Goal: Task Accomplishment & Management: Manage account settings

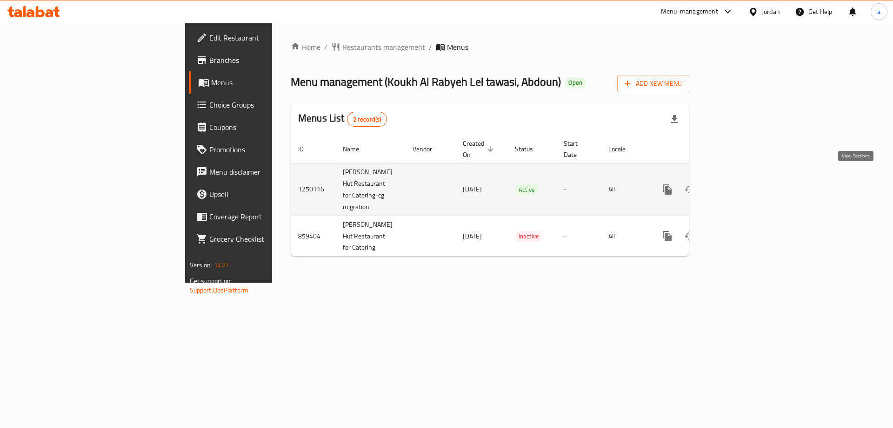
click at [739, 185] on icon "enhanced table" at bounding box center [734, 189] width 8 height 8
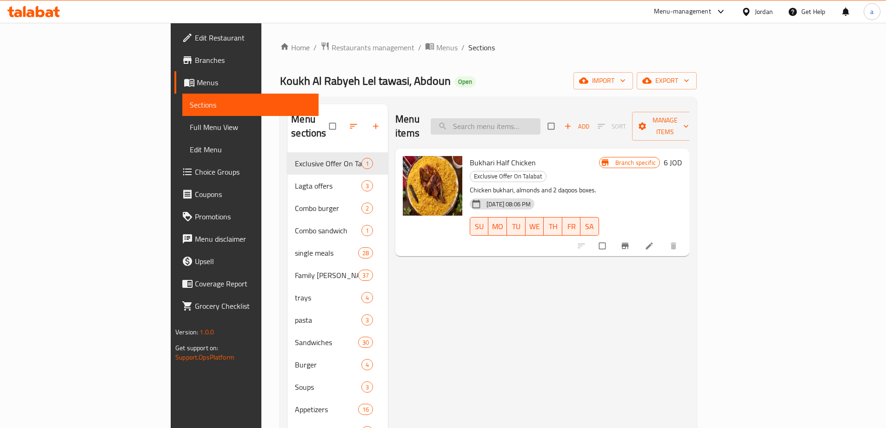
click at [541, 122] on input "search" at bounding box center [486, 126] width 110 height 16
paste input "Shakreh With Rice"
click at [541, 122] on input "Shakreh With Rice" at bounding box center [486, 126] width 110 height 16
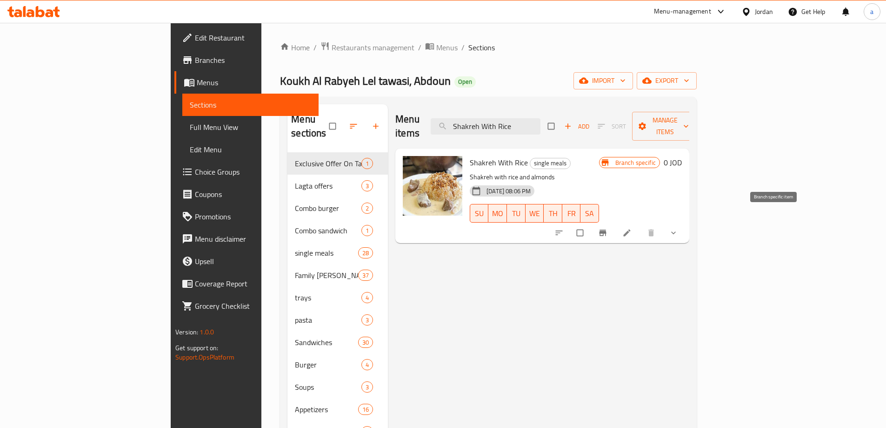
type input "Shakreh With Rice"
click at [608, 228] on icon "Branch-specific-item" at bounding box center [602, 232] width 9 height 9
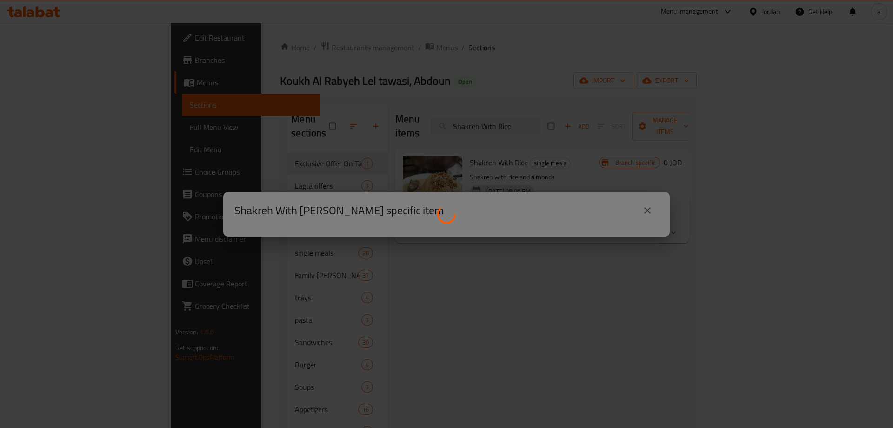
click at [807, 264] on div at bounding box center [446, 214] width 893 height 428
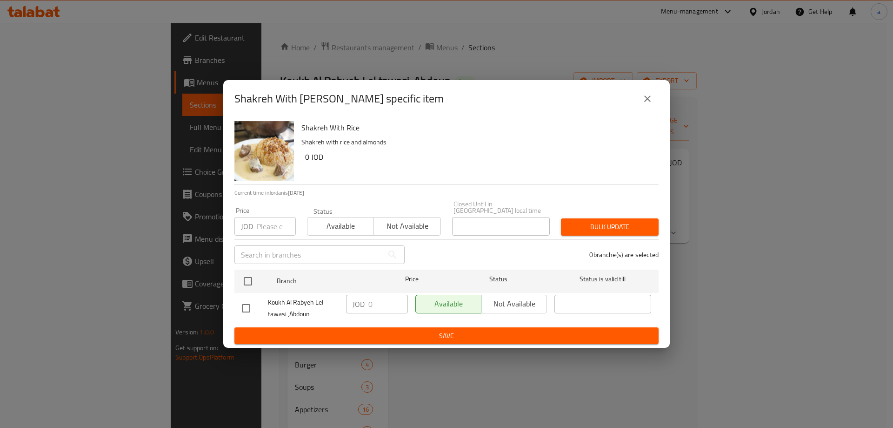
click at [648, 104] on icon "close" at bounding box center [647, 98] width 11 height 11
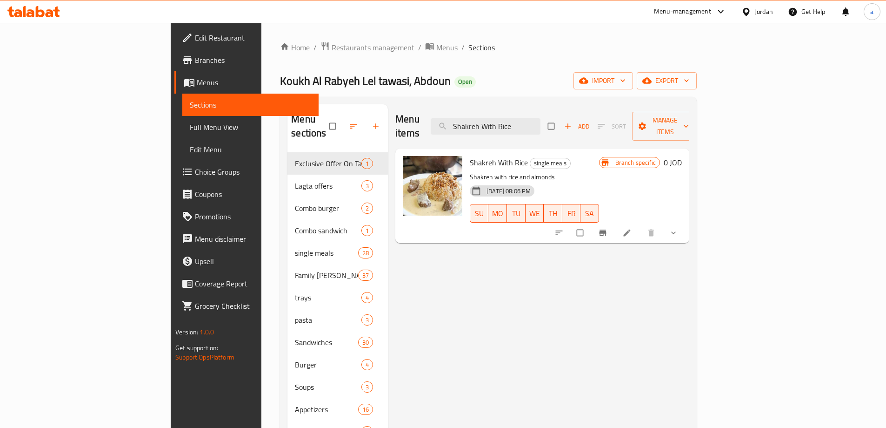
click at [641, 225] on li at bounding box center [628, 232] width 26 height 15
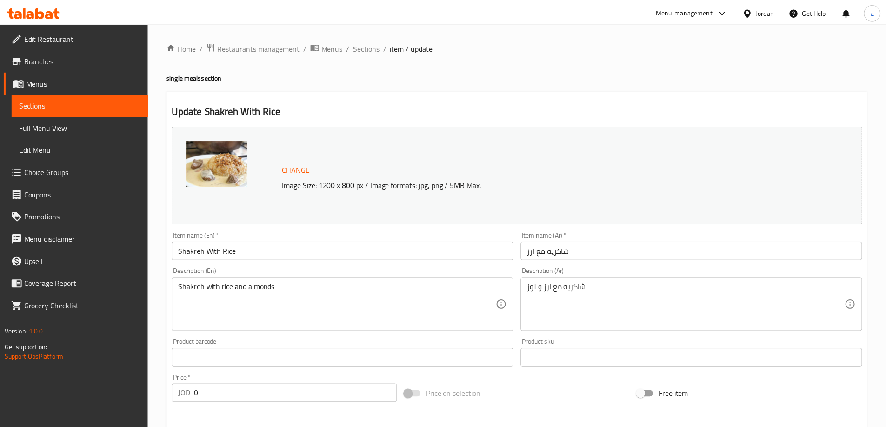
scroll to position [264, 0]
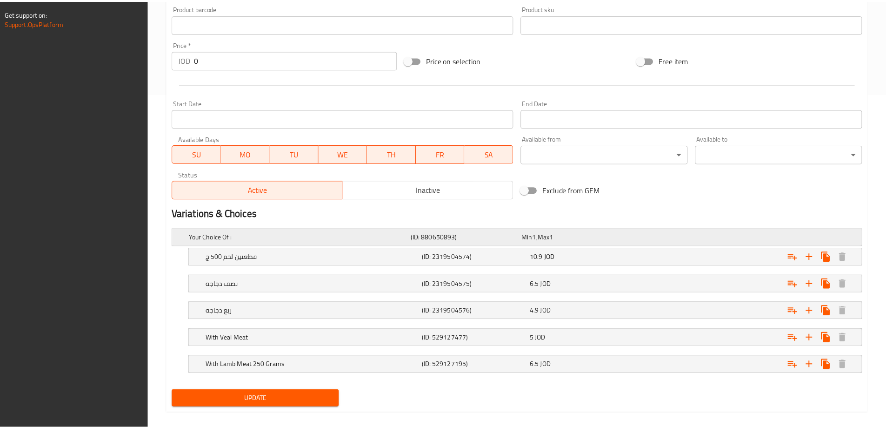
scroll to position [345, 0]
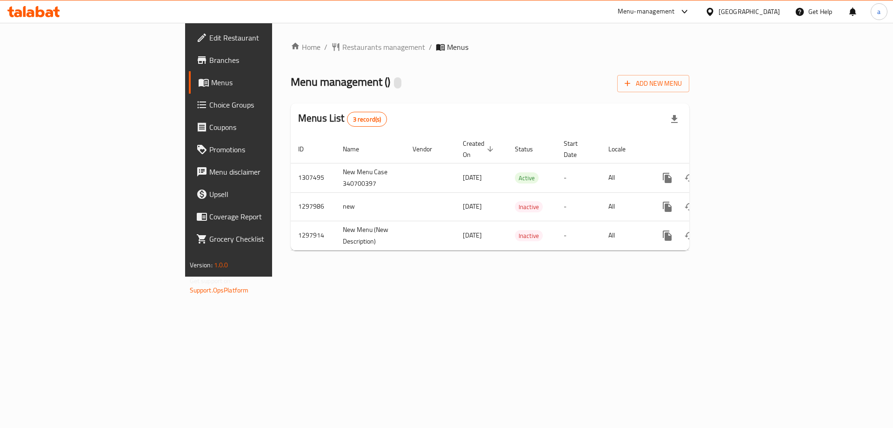
click at [209, 102] on span "Choice Groups" at bounding box center [268, 104] width 118 height 11
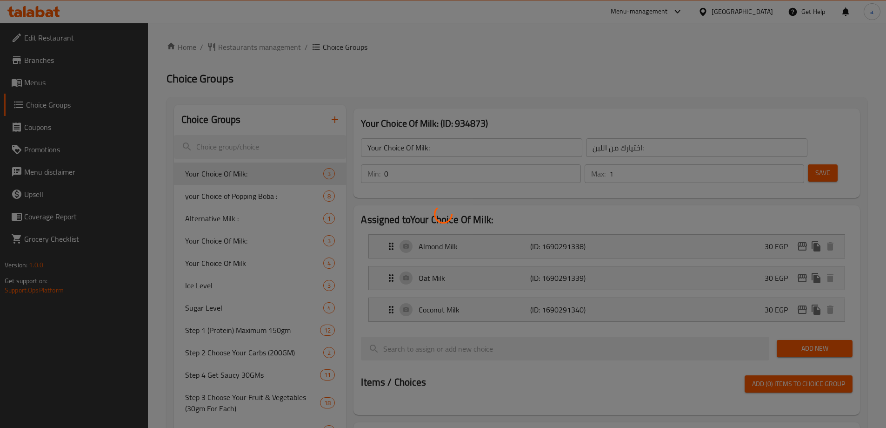
scroll to position [177, 0]
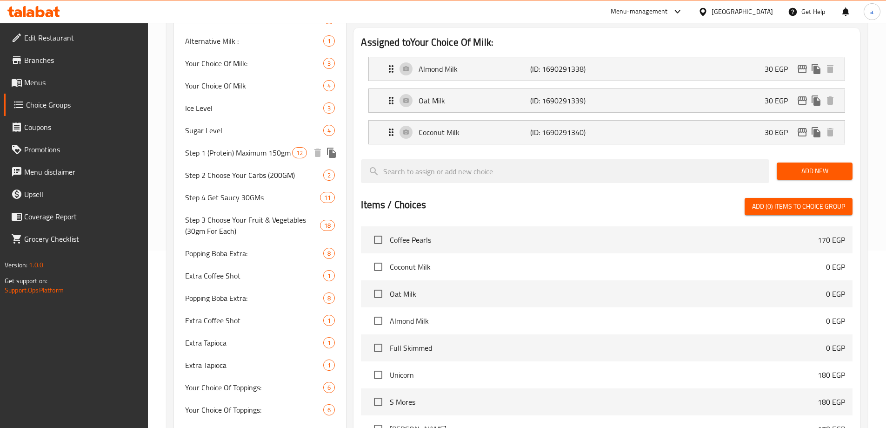
click at [247, 155] on span "Step 1 (Protein) Maximum 150gm" at bounding box center [238, 152] width 107 height 11
type input "Step 1 (Protein) Maximum 150gm"
type input "الخطوة 1 (البروتين) maximum 150 جرام"
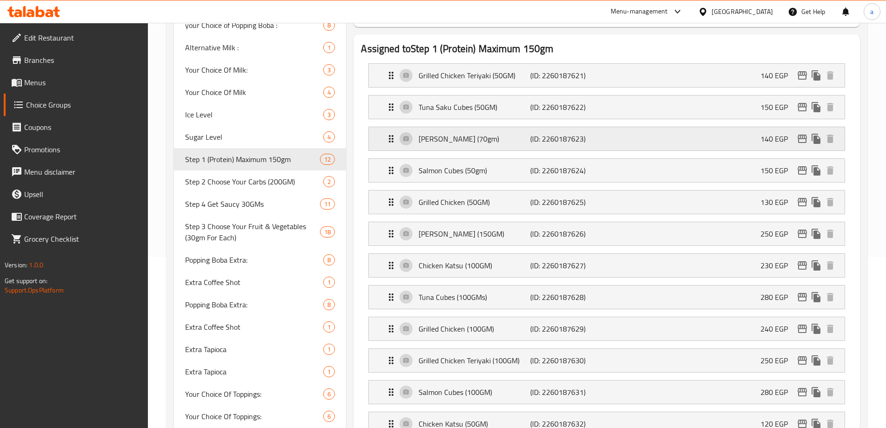
scroll to position [0, 0]
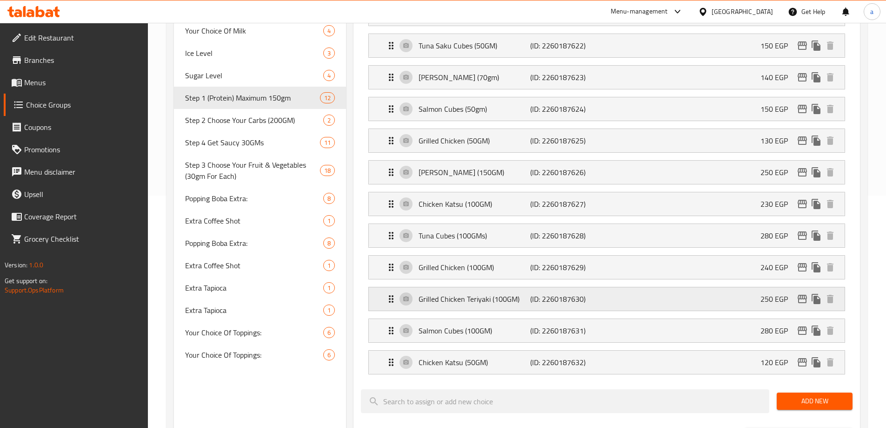
scroll to position [233, 0]
click at [263, 124] on span "Step 2 Choose Your Carbs (200GM)" at bounding box center [254, 119] width 139 height 11
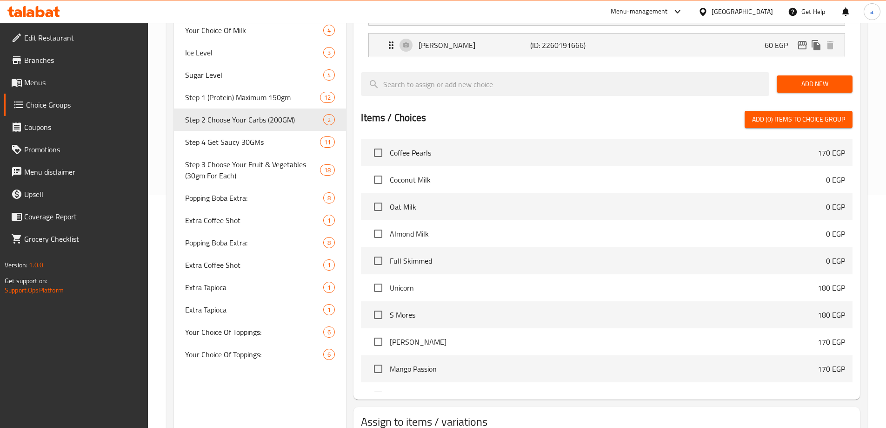
type input "Step 2 Choose Your Carbs (200GM)"
type input "الخطوة 2: اختر الكربوهيدرات الخاصة بك (200 جرام)"
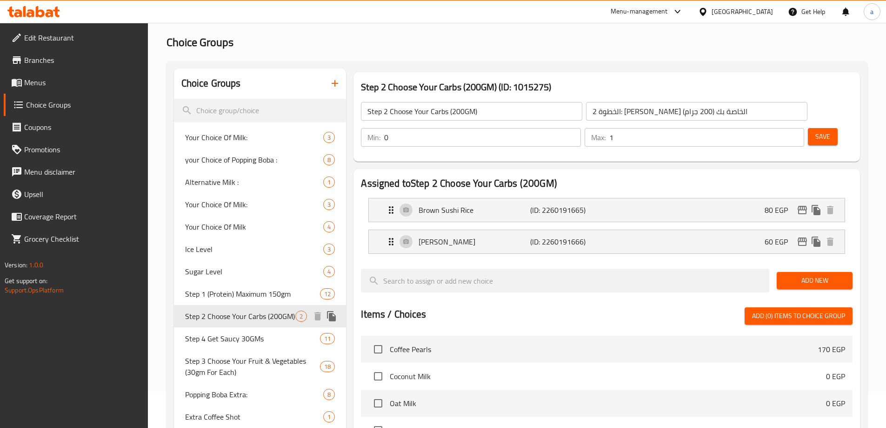
scroll to position [0, 0]
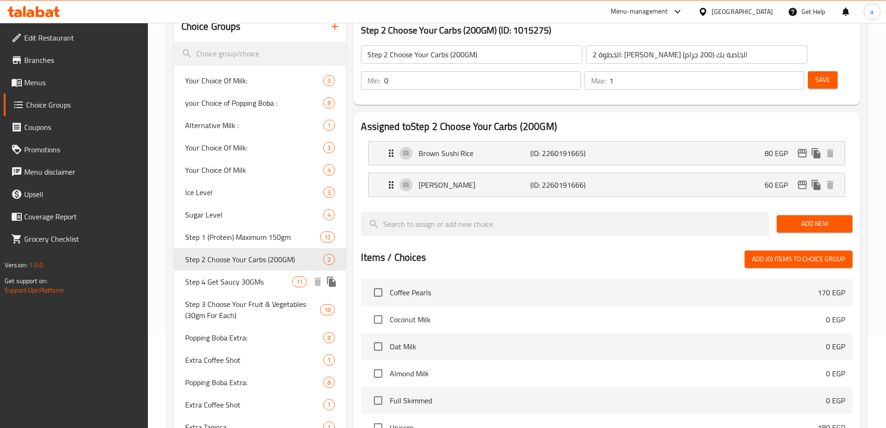
click at [262, 281] on span "Step 4 Get Saucy 30GMs" at bounding box center [238, 281] width 107 height 11
type input "Step 4 Get Saucy 30GMs"
type input "الخطوة 4 احصل على الصلصة 30 جرام"
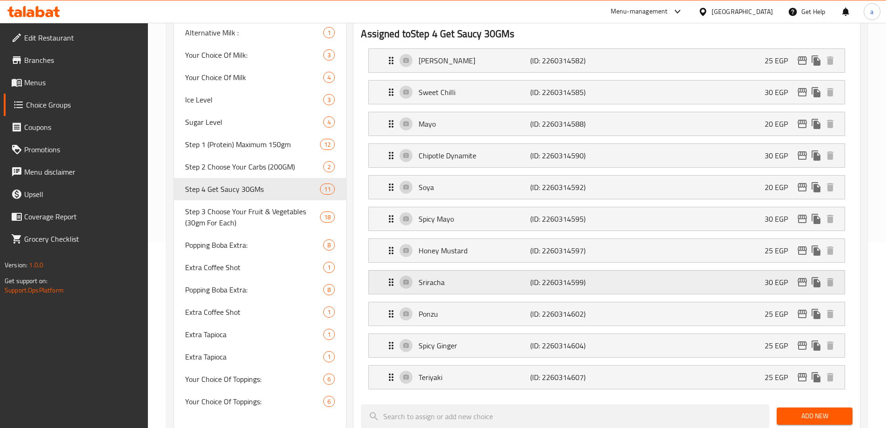
scroll to position [139, 0]
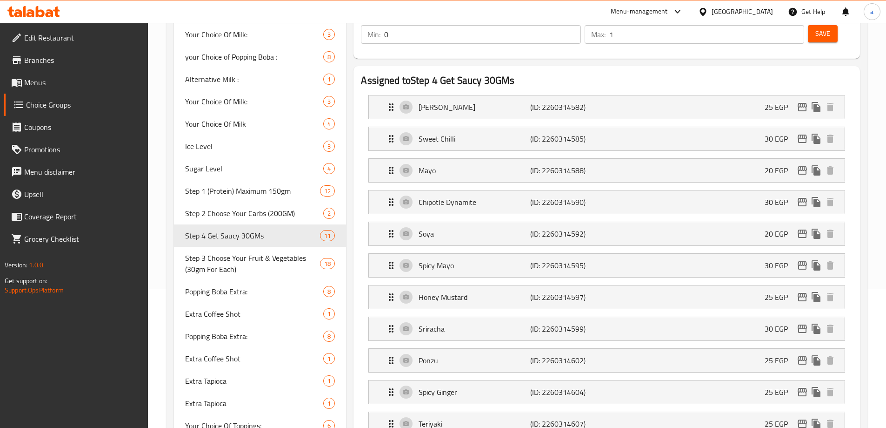
click at [350, 316] on div "Assigned to Step 4 Get Saucy 30GMs Wasabi Mayo (ID: 2260314582) 25 EGP Name (En…" at bounding box center [607, 421] width 514 height 719
click at [264, 264] on span "Step 3 Choose Your Fruit & Vegetables (30gm For Each)" at bounding box center [243, 264] width 116 height 22
type input "Step 3 Choose Your Fruit & Vegetables (30gm For Each)"
type input "الخطوة 3 اختر فواكهك وخضرواتك (30 جرام لكل منها)"
type input "3"
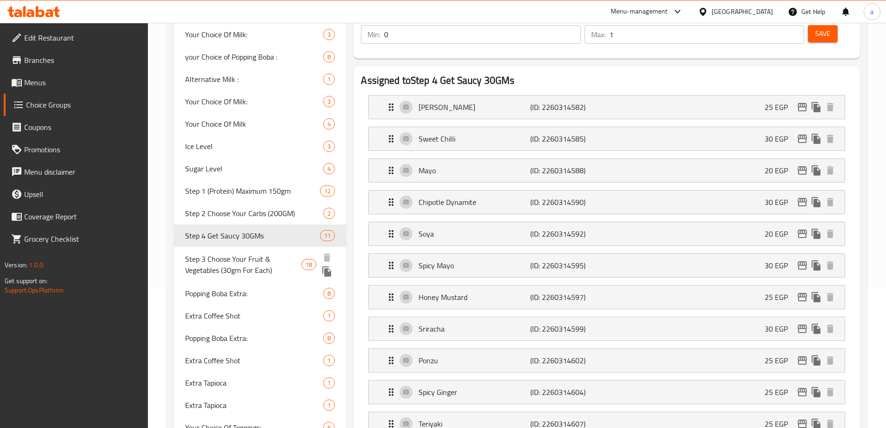
type input "6"
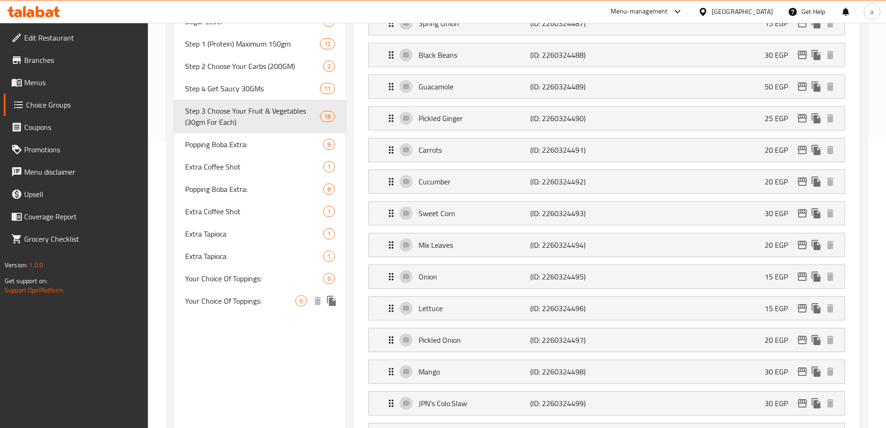
scroll to position [512, 0]
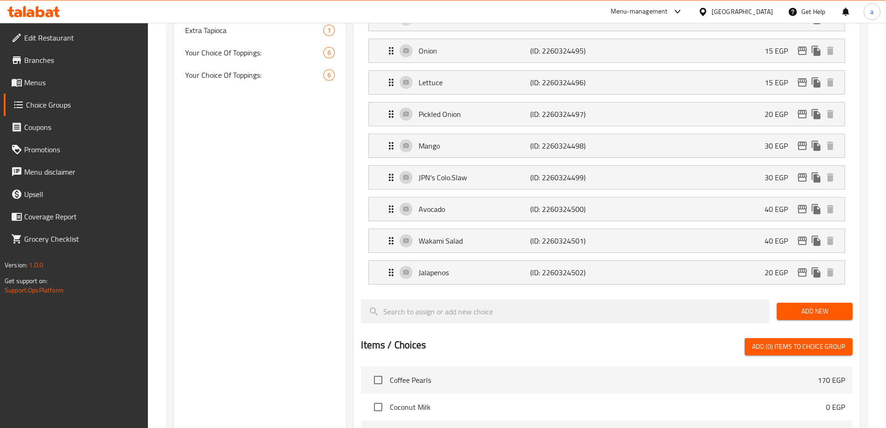
click at [289, 311] on div "Choice Groups Your Choice Of Milk: 3 your Choice of Popping Boba : 8 Alternativ…" at bounding box center [260, 144] width 173 height 1102
